Goal: Information Seeking & Learning: Learn about a topic

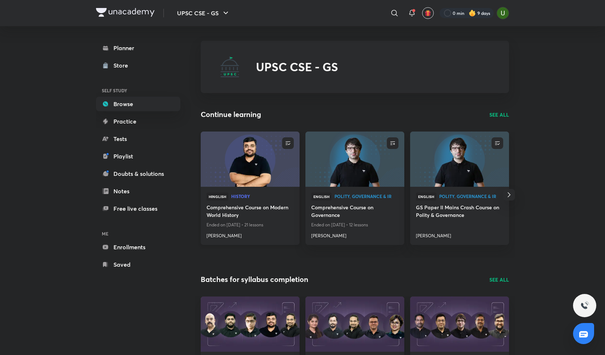
click at [255, 208] on h4 "Comprehensive Course on Modern World History" at bounding box center [249, 212] width 87 height 17
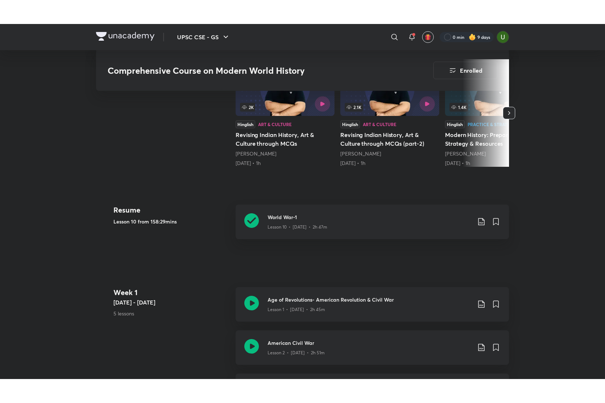
scroll to position [238, 0]
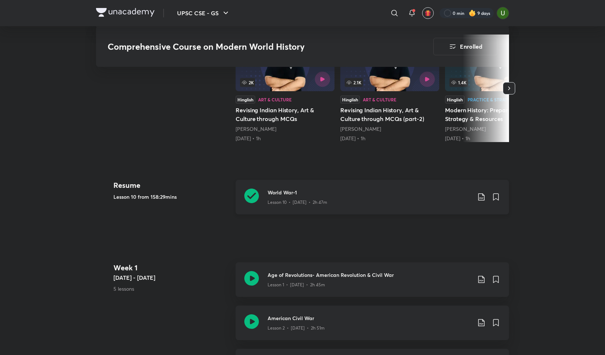
click at [253, 195] on icon at bounding box center [251, 196] width 15 height 15
